Goal: Information Seeking & Learning: Learn about a topic

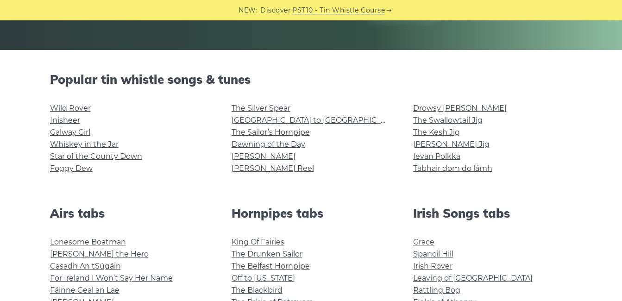
scroll to position [185, 0]
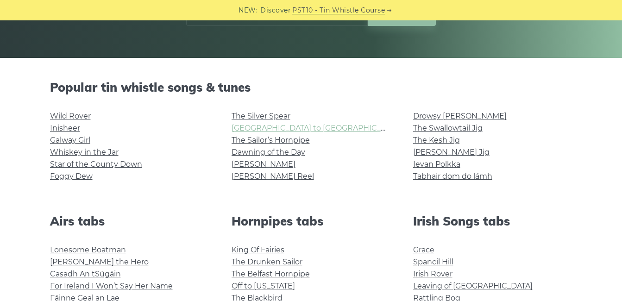
click at [306, 126] on link "Rocky Road to Dublin" at bounding box center [317, 128] width 171 height 9
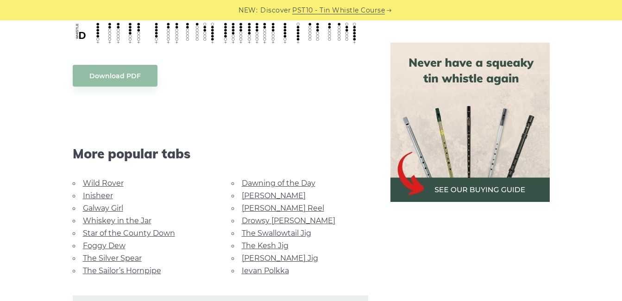
scroll to position [510, 0]
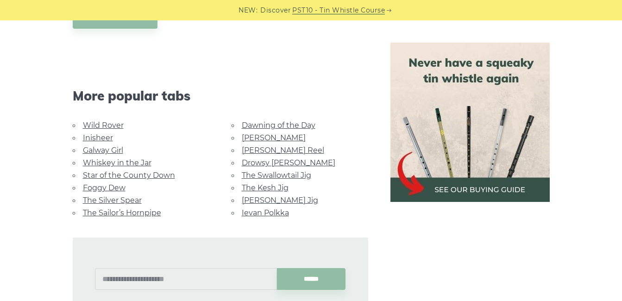
click at [280, 171] on link "The Swallowtail Jig" at bounding box center [276, 175] width 69 height 9
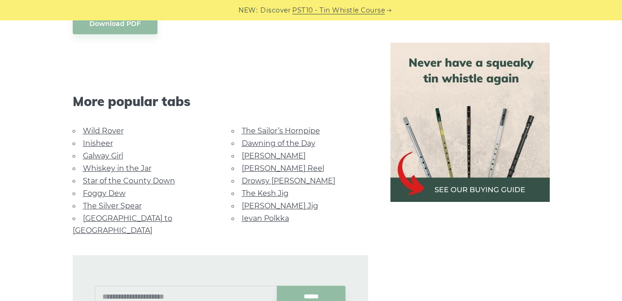
scroll to position [880, 0]
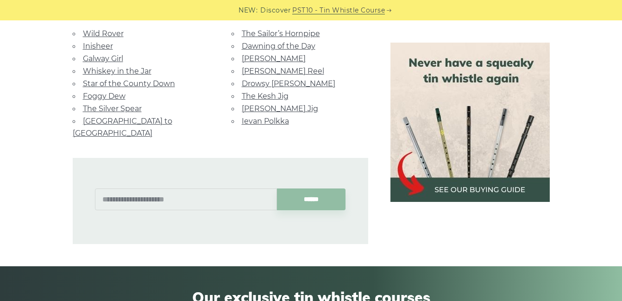
click at [160, 86] on link "Star of the County Down" at bounding box center [129, 83] width 92 height 9
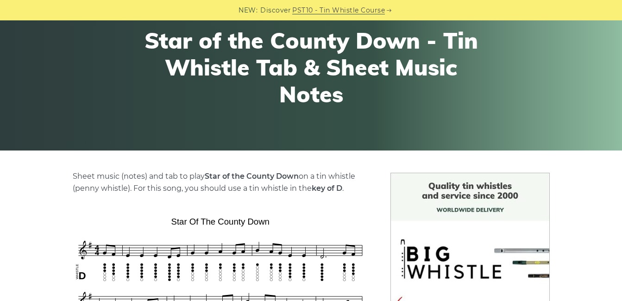
scroll to position [185, 0]
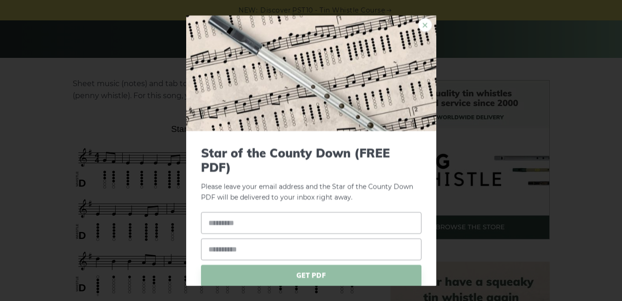
click at [422, 27] on link "×" at bounding box center [425, 25] width 14 height 14
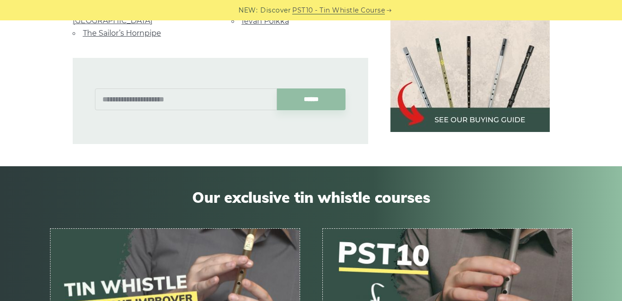
scroll to position [741, 0]
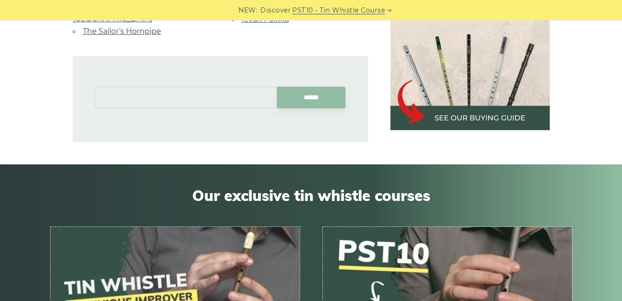
click at [202, 87] on input "text" at bounding box center [186, 98] width 182 height 22
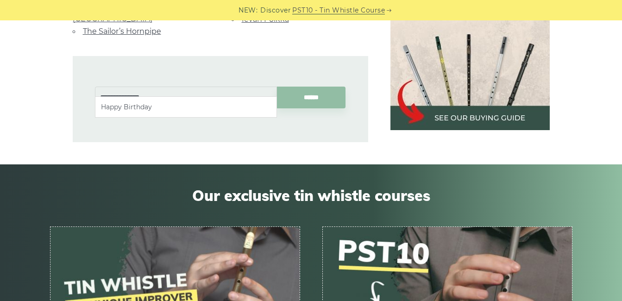
click at [185, 107] on li "Happy Birthday" at bounding box center [186, 106] width 170 height 11
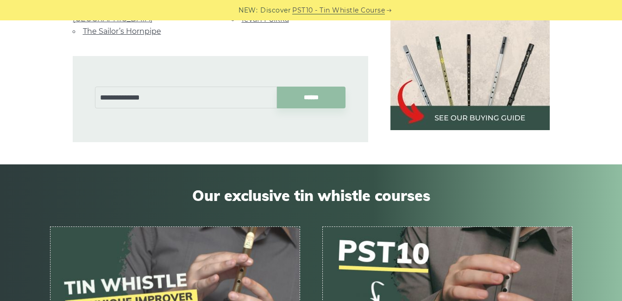
type input "**********"
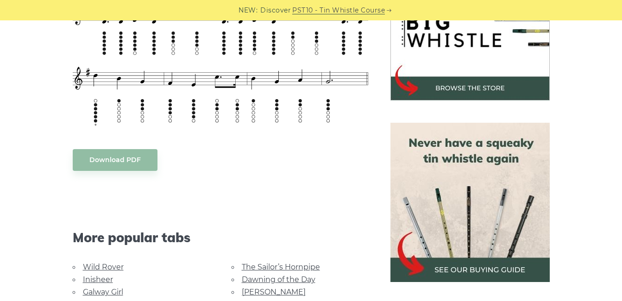
scroll to position [510, 0]
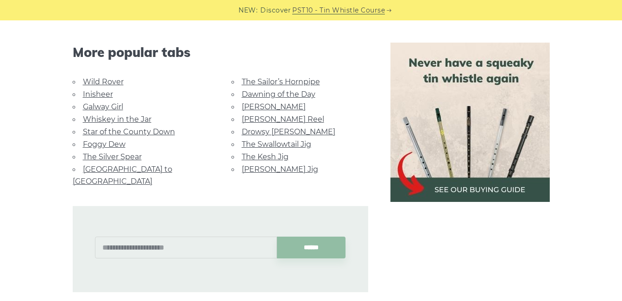
click at [197, 221] on div "******" at bounding box center [221, 249] width 296 height 86
click at [198, 237] on input "text" at bounding box center [186, 248] width 182 height 22
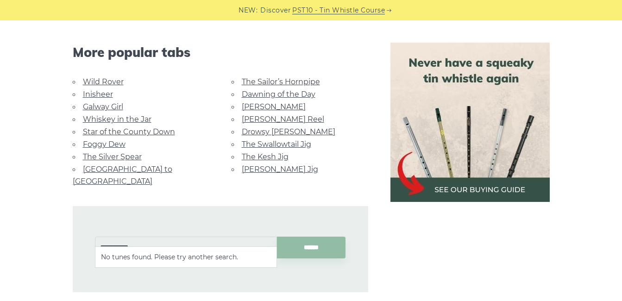
type input "**********"
click at [277, 237] on input "******" at bounding box center [311, 248] width 69 height 22
click at [323, 237] on input "******" at bounding box center [311, 248] width 69 height 22
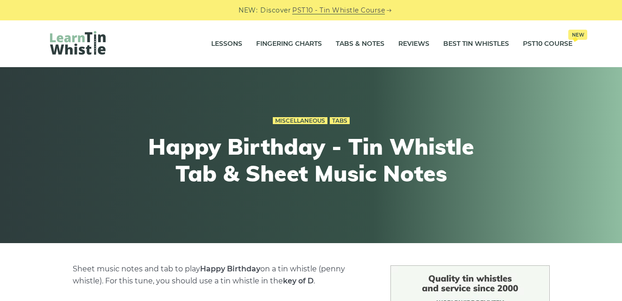
scroll to position [0, 0]
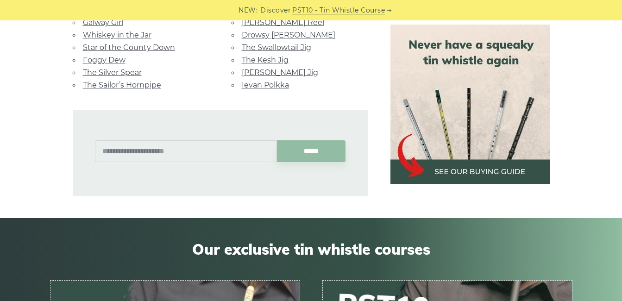
scroll to position [648, 0]
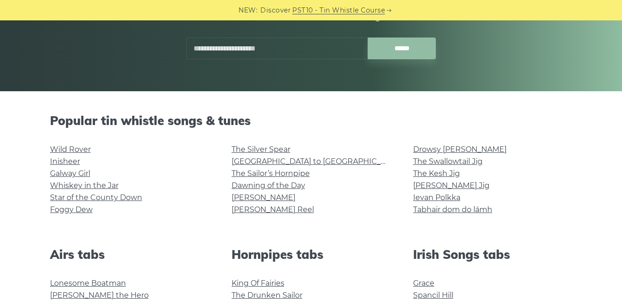
scroll to position [139, 0]
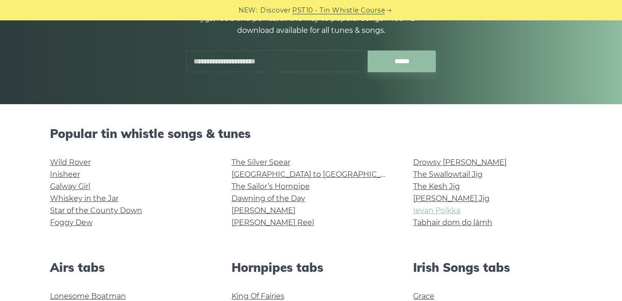
click at [438, 214] on link "Ievan Polkka" at bounding box center [436, 210] width 47 height 9
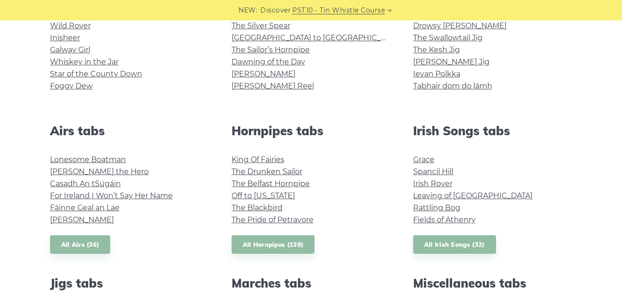
scroll to position [324, 0]
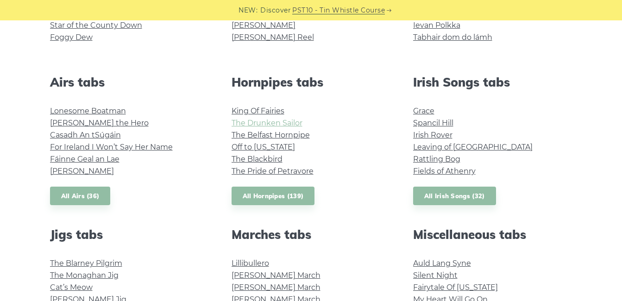
click at [270, 123] on link "The Drunken Sailor" at bounding box center [267, 123] width 71 height 9
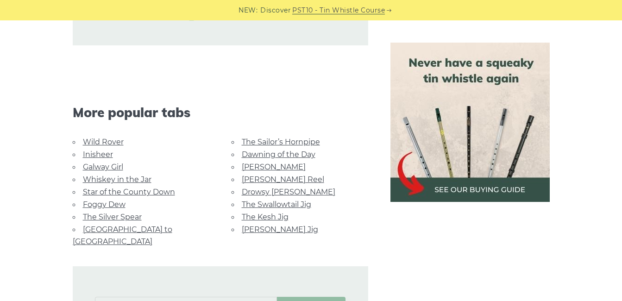
scroll to position [2270, 0]
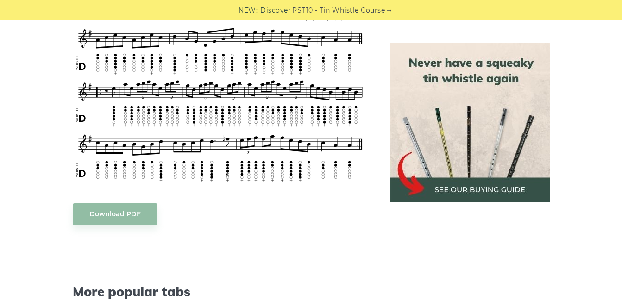
scroll to position [1529, 0]
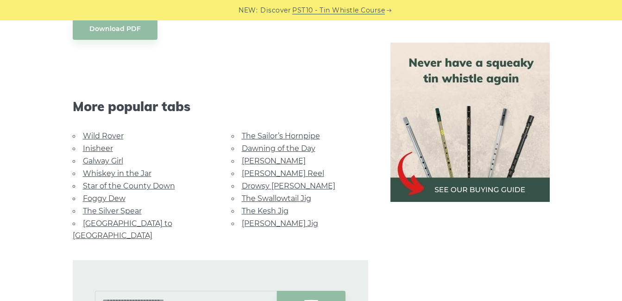
click at [118, 197] on link "Foggy Dew" at bounding box center [104, 198] width 43 height 9
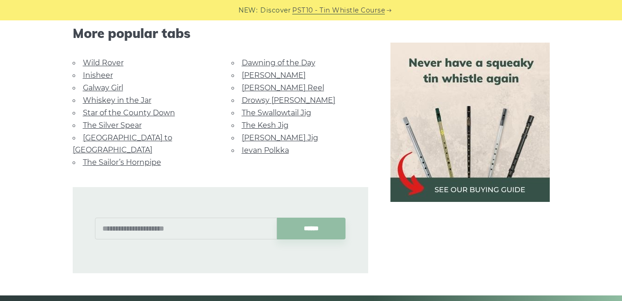
scroll to position [556, 0]
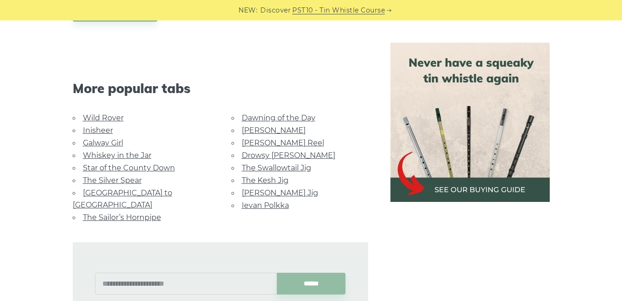
click at [145, 194] on link "[GEOGRAPHIC_DATA] to [GEOGRAPHIC_DATA]" at bounding box center [123, 199] width 100 height 21
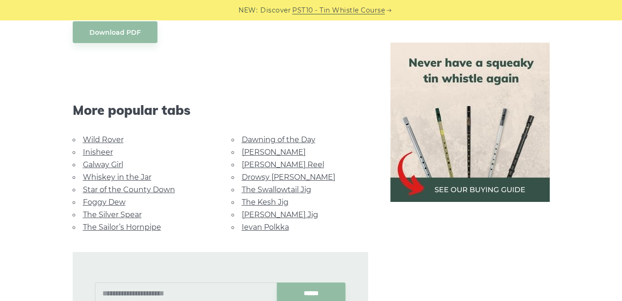
scroll to position [510, 0]
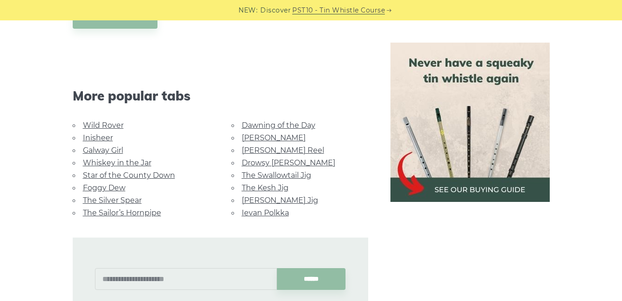
click at [153, 171] on link "Star of the County Down" at bounding box center [129, 175] width 92 height 9
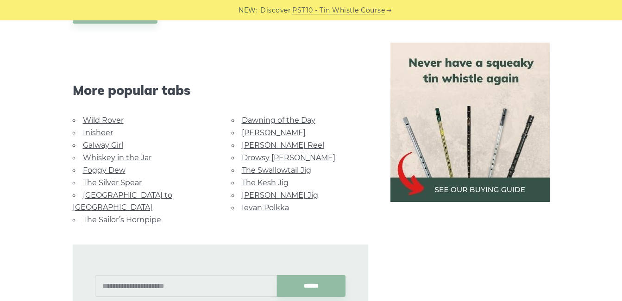
scroll to position [648, 0]
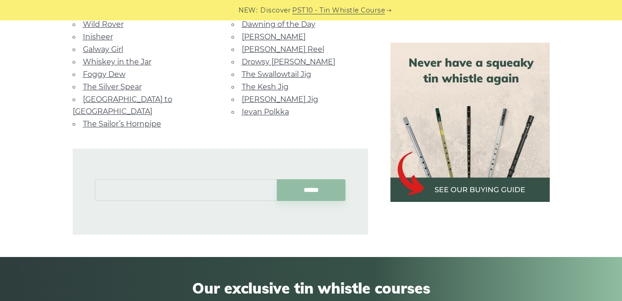
click at [204, 179] on input "text" at bounding box center [186, 190] width 182 height 22
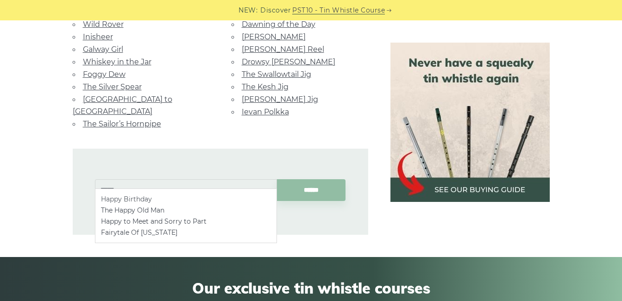
click at [166, 200] on li "Happy Birthday" at bounding box center [186, 199] width 170 height 11
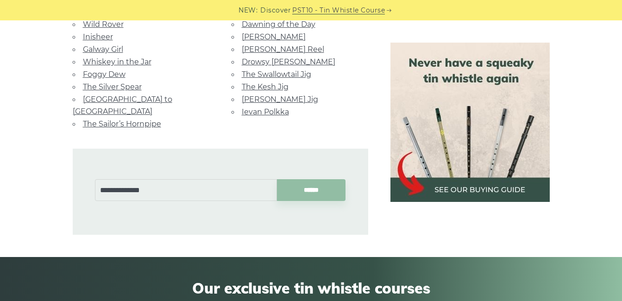
type input "**********"
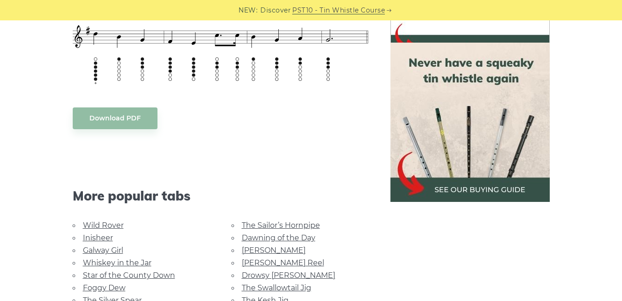
scroll to position [463, 0]
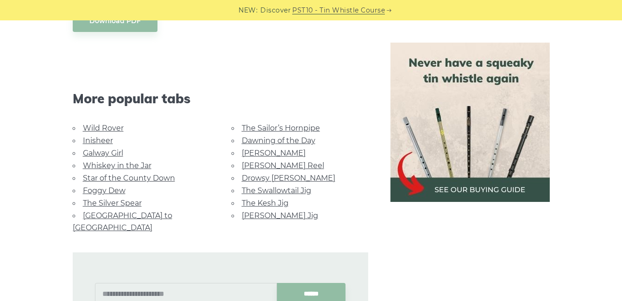
click at [277, 217] on link "[PERSON_NAME] Jig" at bounding box center [280, 215] width 76 height 9
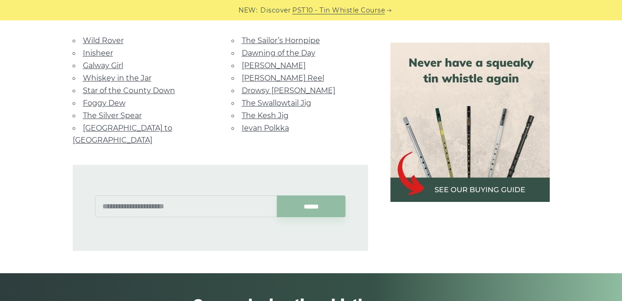
scroll to position [602, 0]
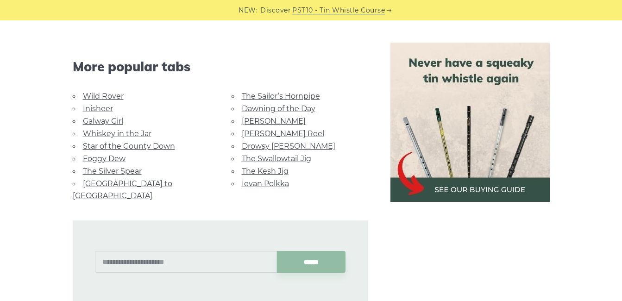
click at [138, 186] on link "Rocky Road to Dublin" at bounding box center [123, 189] width 100 height 21
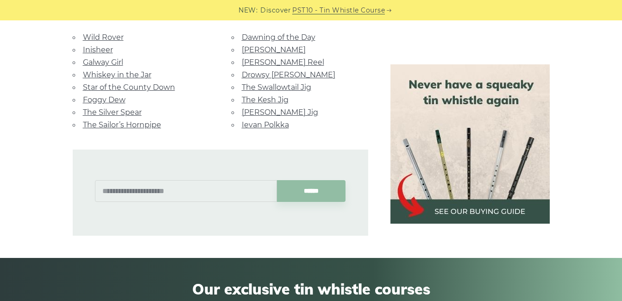
scroll to position [556, 0]
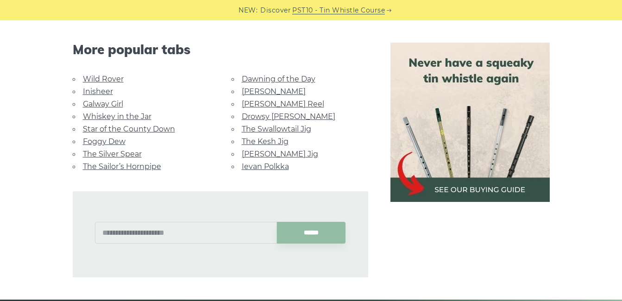
click at [264, 87] on link "[PERSON_NAME]" at bounding box center [274, 91] width 64 height 9
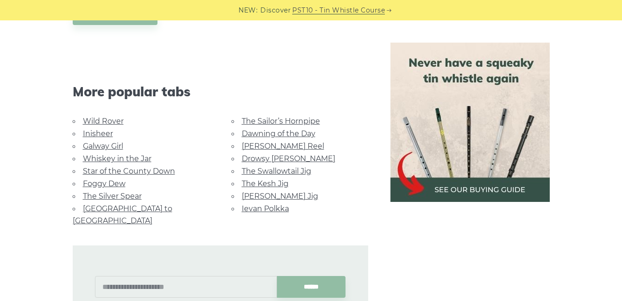
scroll to position [648, 0]
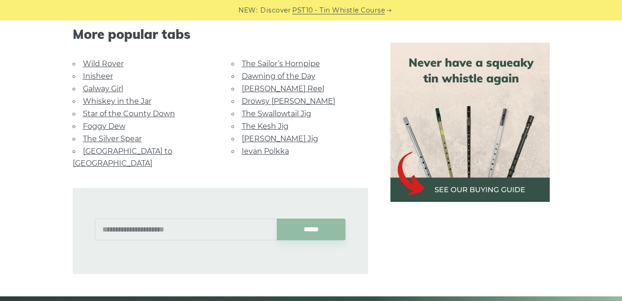
click at [113, 66] on link "Wild Rover" at bounding box center [103, 63] width 41 height 9
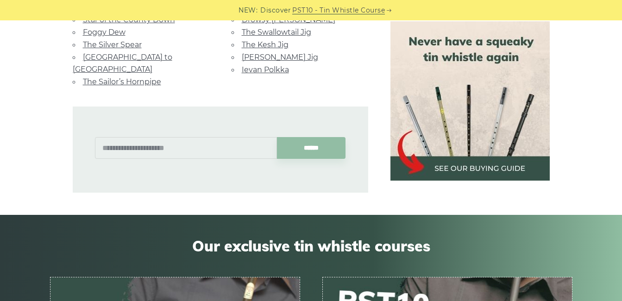
scroll to position [880, 0]
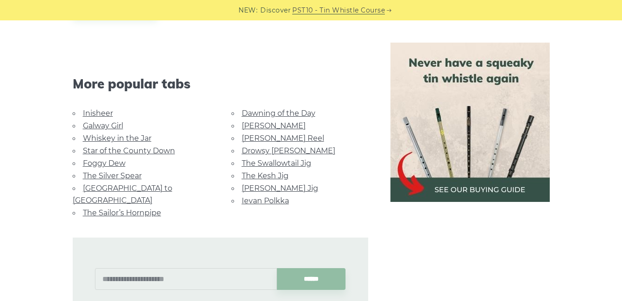
click at [137, 138] on link "Whiskey in the Jar" at bounding box center [117, 138] width 69 height 9
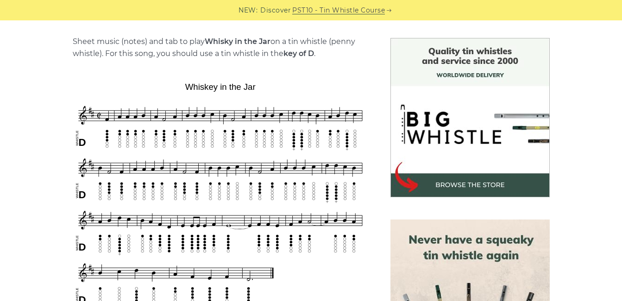
scroll to position [278, 0]
